Goal: Information Seeking & Learning: Learn about a topic

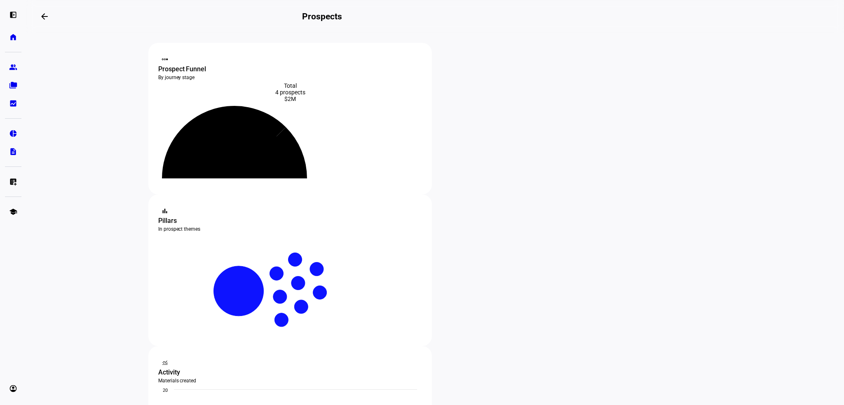
scroll to position [82, 0]
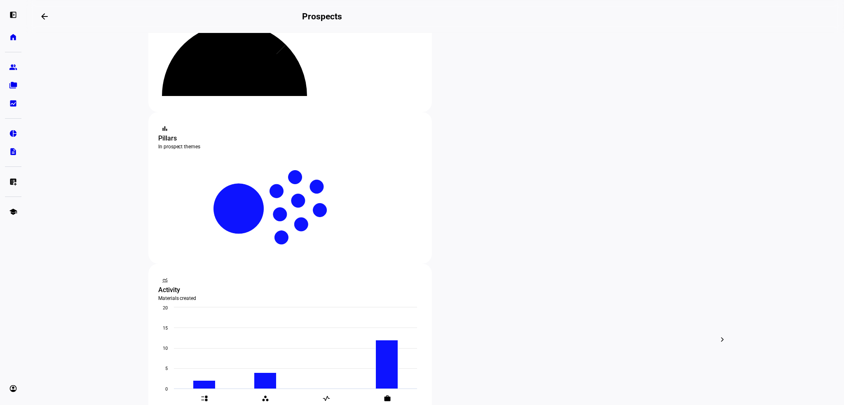
click at [96, 227] on eth-layout-page-content "steppers contact_support Prospect Funnel By journey stage What's this data? Tot…" at bounding box center [435, 219] width 818 height 372
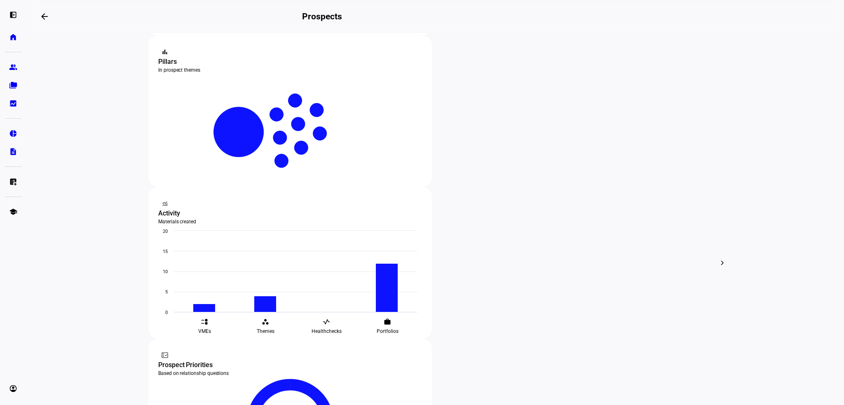
scroll to position [165, 0]
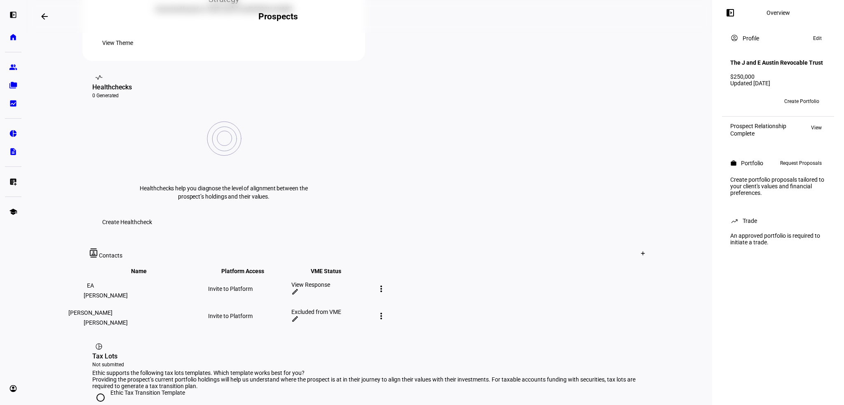
scroll to position [289, 0]
click at [373, 280] on div "View Response" at bounding box center [332, 283] width 82 height 7
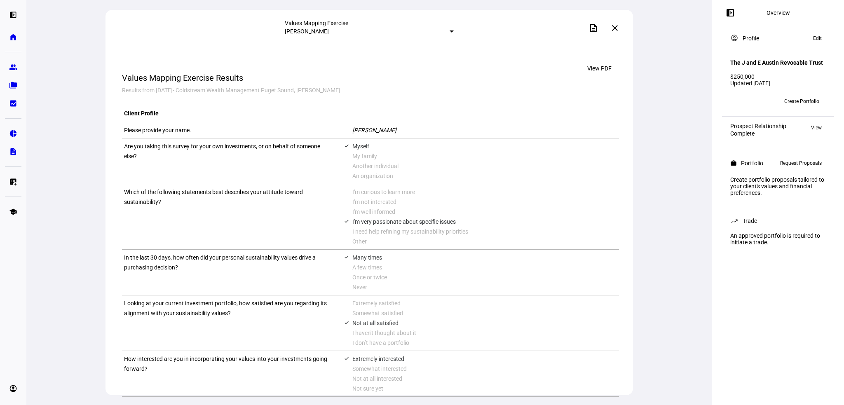
click at [69, 201] on div "Values Mapping Exercise [PERSON_NAME] description close View PDF Values Mapping…" at bounding box center [369, 202] width 686 height 405
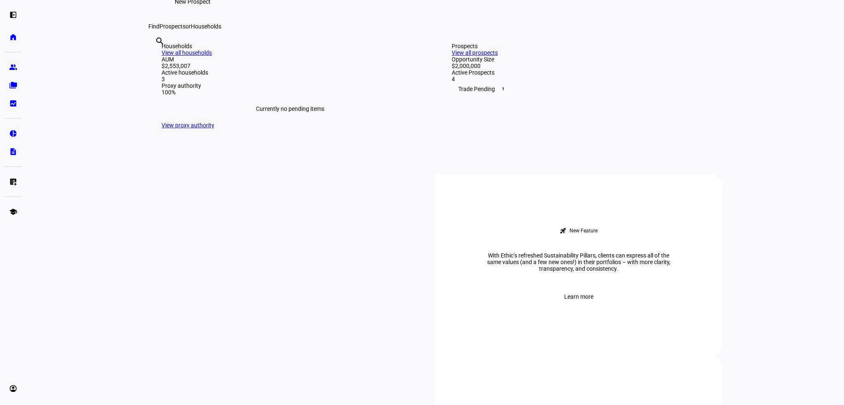
scroll to position [41, 0]
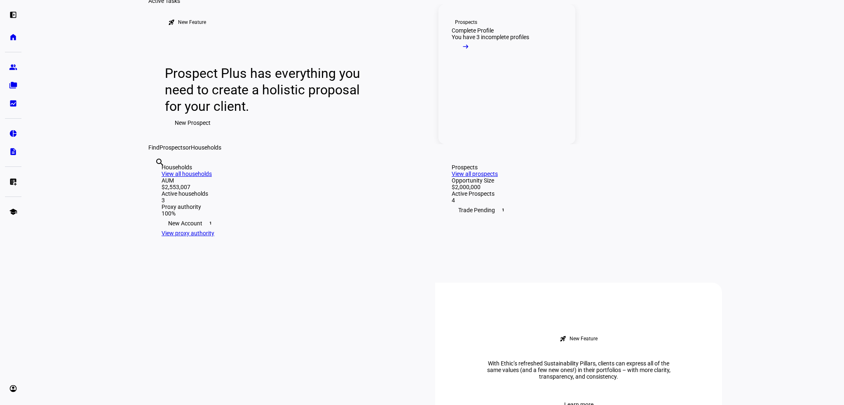
click at [491, 125] on link "Prospects Complete Profile You have 3 incomplete profiles arrow_right_alt" at bounding box center [507, 74] width 137 height 140
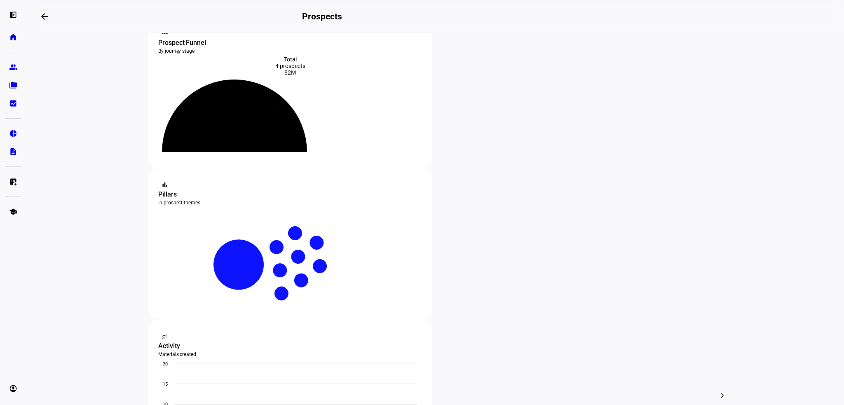
scroll to position [82, 0]
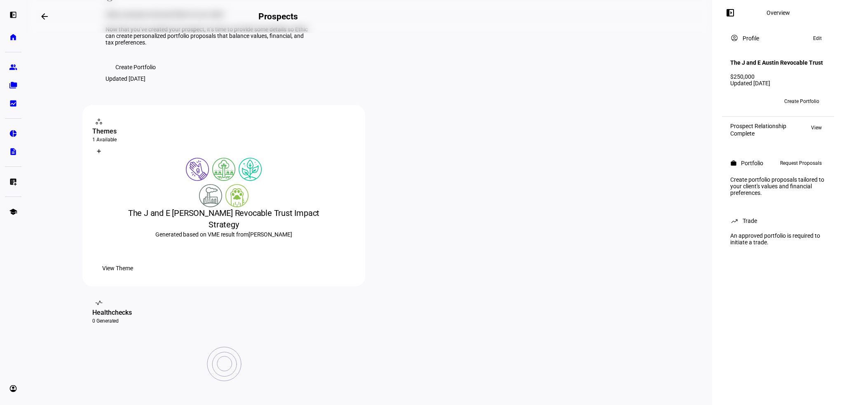
scroll to position [247, 0]
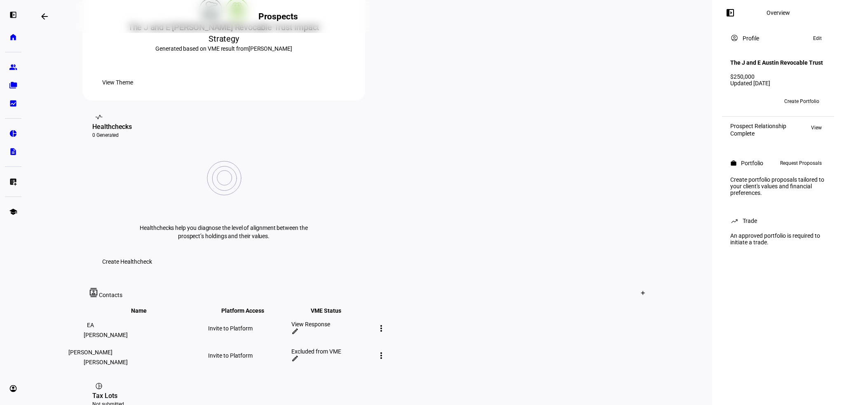
click at [200, 45] on div "The J and E [PERSON_NAME] Revocable Trust Impact Strategy" at bounding box center [223, 32] width 263 height 23
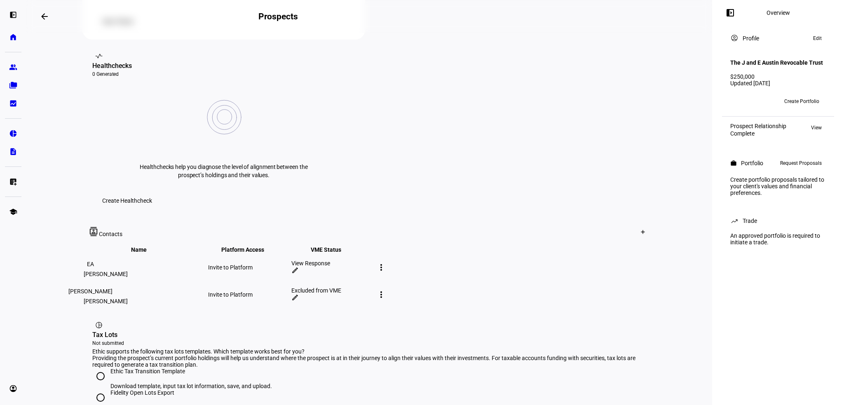
scroll to position [155, 0]
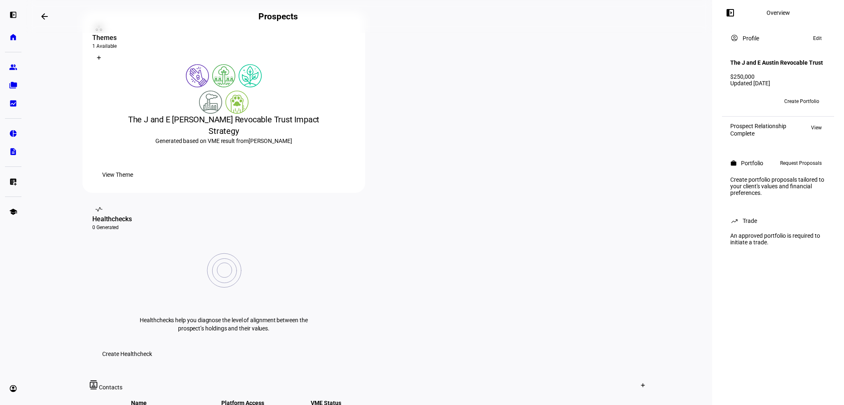
click at [68, 247] on eth-layout-page-content "arrow_backwards Prospects Overview left_panel_close account_circle Profile Help…" at bounding box center [369, 202] width 686 height 405
drag, startPoint x: 731, startPoint y: 188, endPoint x: 771, endPoint y: 204, distance: 44.0
click at [771, 200] on div "Create portfolio proposals tailored to your client's values and financial prefe…" at bounding box center [779, 186] width 106 height 26
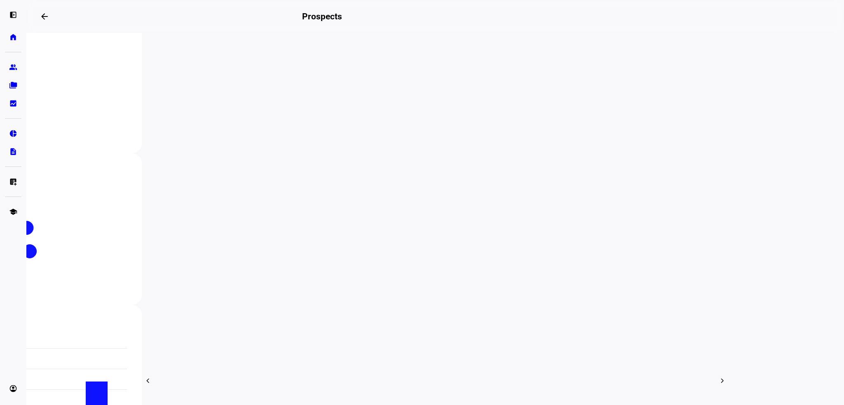
scroll to position [41, 0]
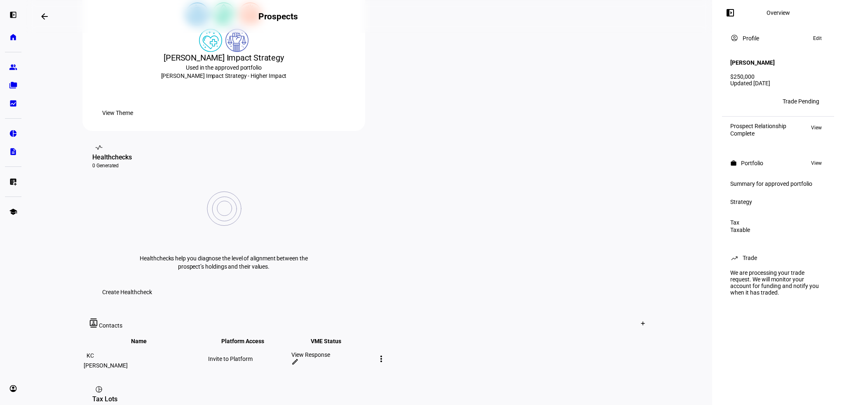
scroll to position [137, 0]
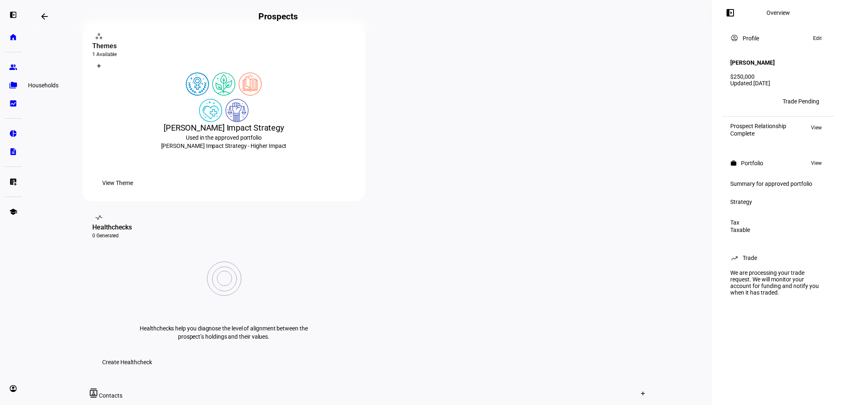
click at [15, 86] on eth-mat-symbol "folder_copy" at bounding box center [13, 85] width 8 height 8
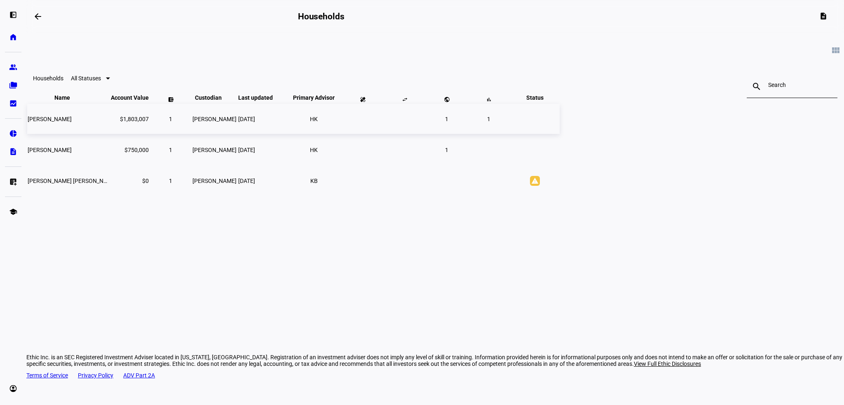
click at [72, 122] on span "Gretchen V Garth Ttee" at bounding box center [50, 119] width 44 height 7
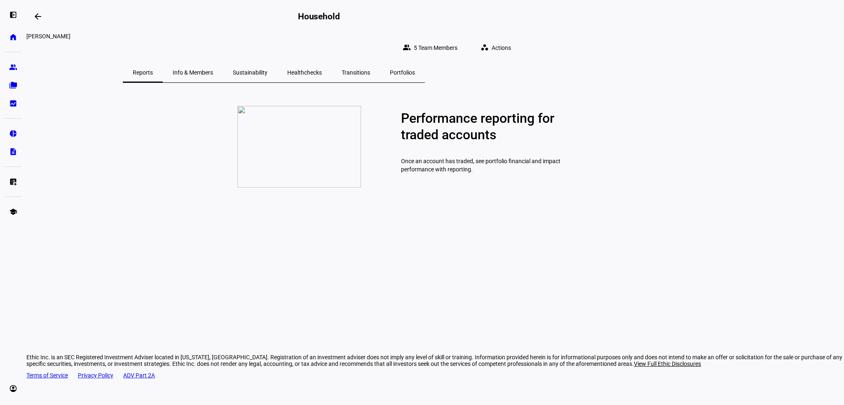
click at [415, 70] on span "Portfolios" at bounding box center [402, 73] width 25 height 20
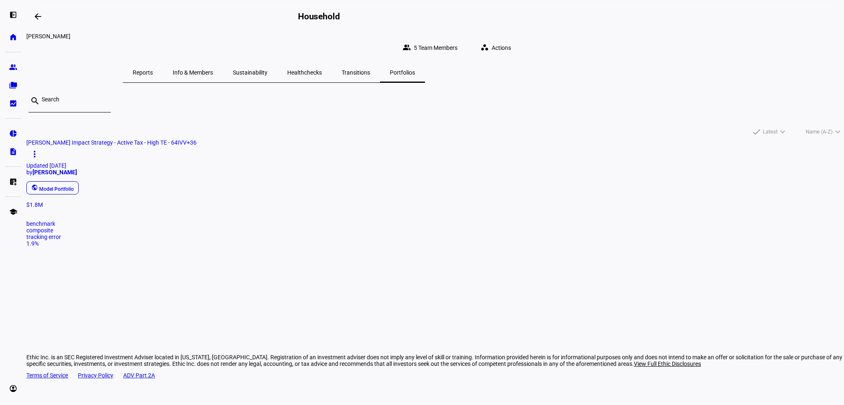
click at [150, 153] on eth-card-list "search done Latest expand_more done Name (A-Z) expand_more Gretchen Garth Impac…" at bounding box center [435, 186] width 818 height 206
click at [284, 38] on div "Gretchen V Garth Ttee" at bounding box center [273, 36] width 495 height 7
click at [13, 68] on eth-mat-symbol "group" at bounding box center [13, 67] width 8 height 8
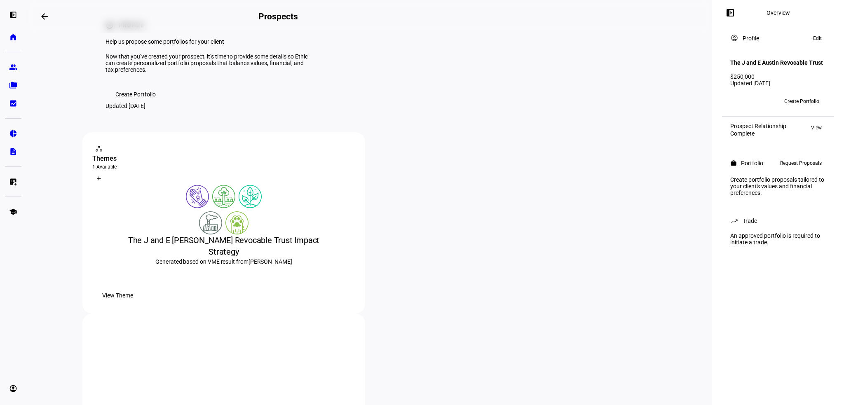
scroll to position [82, 0]
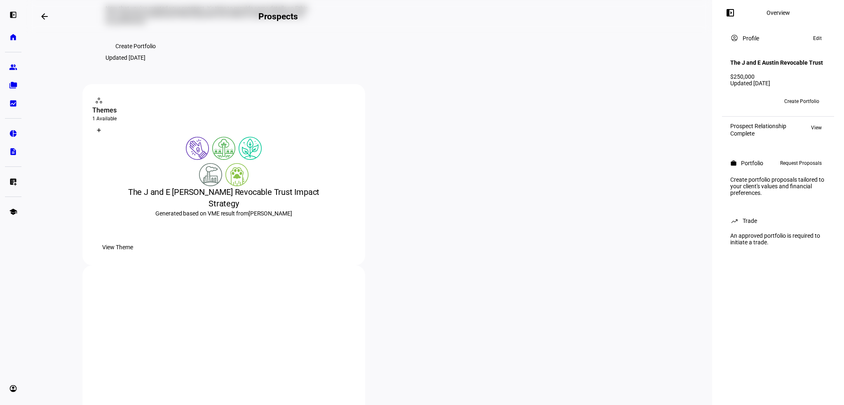
click at [215, 209] on div "The J and E [PERSON_NAME] Revocable Trust Impact Strategy" at bounding box center [223, 197] width 263 height 23
click at [204, 218] on div "Generated based on VME result from Eliisa Austin" at bounding box center [223, 213] width 263 height 8
drag, startPoint x: 157, startPoint y: 256, endPoint x: 287, endPoint y: 258, distance: 129.5
click at [287, 218] on div "Generated based on VME result from Eliisa Austin" at bounding box center [223, 213] width 263 height 8
click at [276, 209] on div "The J and E [PERSON_NAME] Revocable Trust Impact Strategy" at bounding box center [223, 197] width 263 height 23
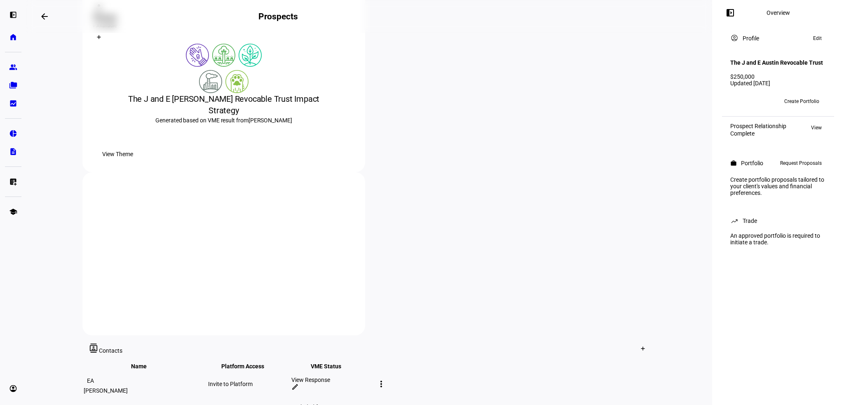
scroll to position [247, 0]
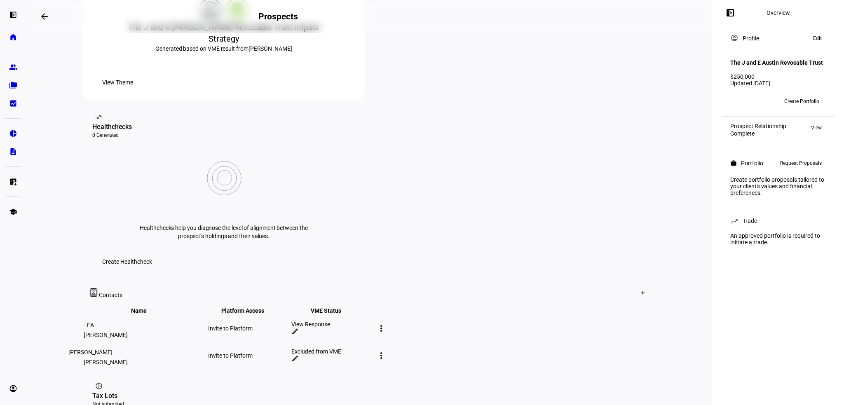
click at [373, 321] on div "View Response" at bounding box center [332, 324] width 82 height 7
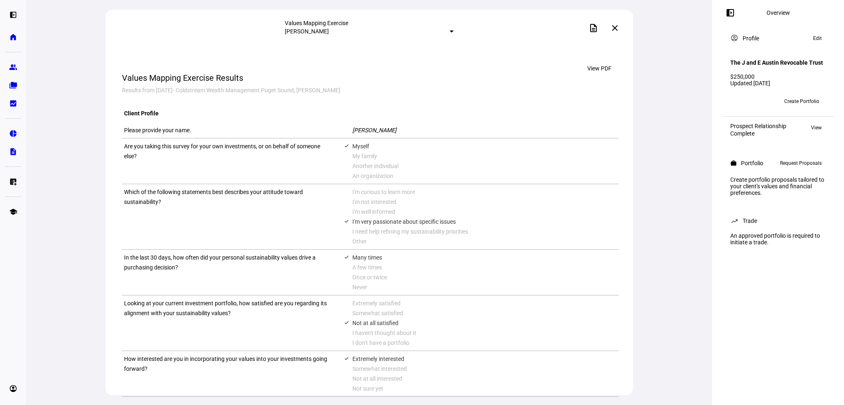
click at [329, 33] on mat-select-trigger "[PERSON_NAME]" at bounding box center [307, 31] width 44 height 7
click at [380, 33] on div at bounding box center [422, 202] width 844 height 405
click at [613, 26] on span at bounding box center [615, 28] width 20 height 20
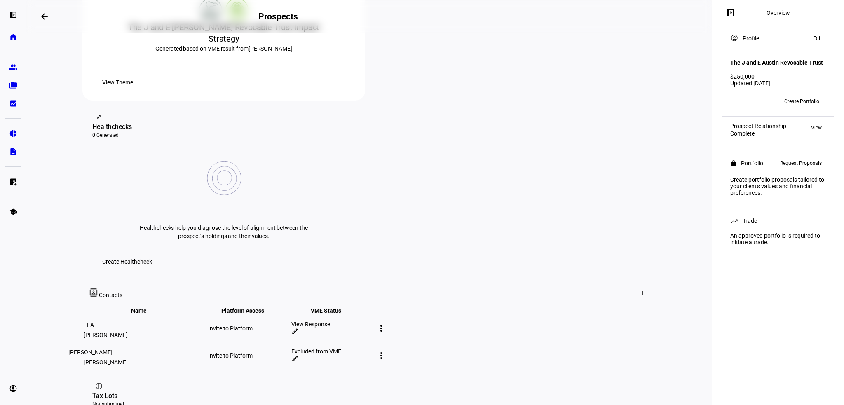
click at [373, 348] on div "Excluded from VME" at bounding box center [332, 351] width 82 height 7
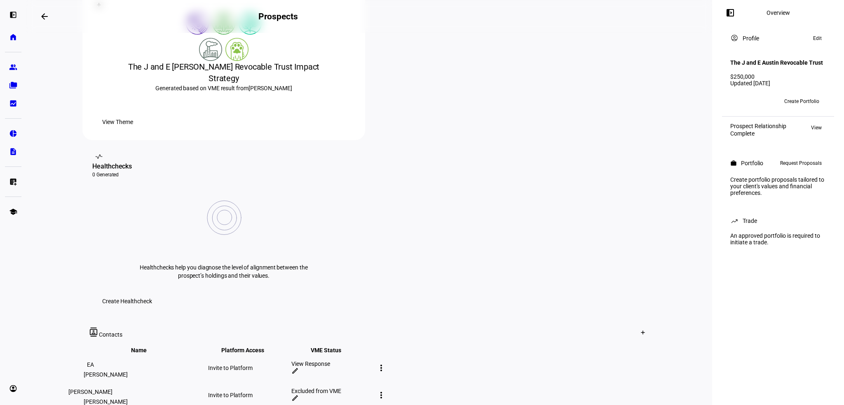
scroll to position [196, 0]
